Goal: Task Accomplishment & Management: Manage account settings

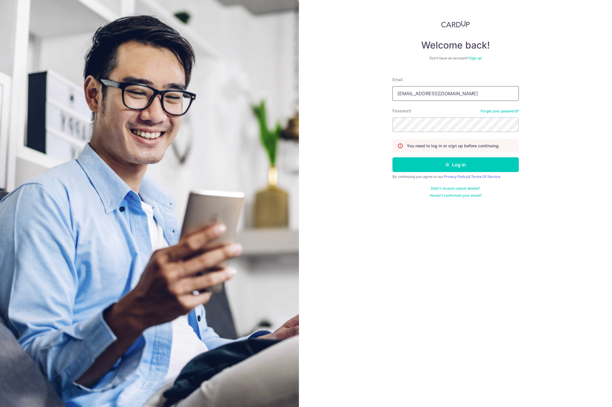
click at [459, 94] on input "[EMAIL_ADDRESS][DOMAIN_NAME]" at bounding box center [456, 93] width 126 height 15
type input "[EMAIL_ADDRESS][DOMAIN_NAME]"
click at [460, 166] on button "Log in" at bounding box center [456, 164] width 126 height 15
